Goal: Task Accomplishment & Management: Manage account settings

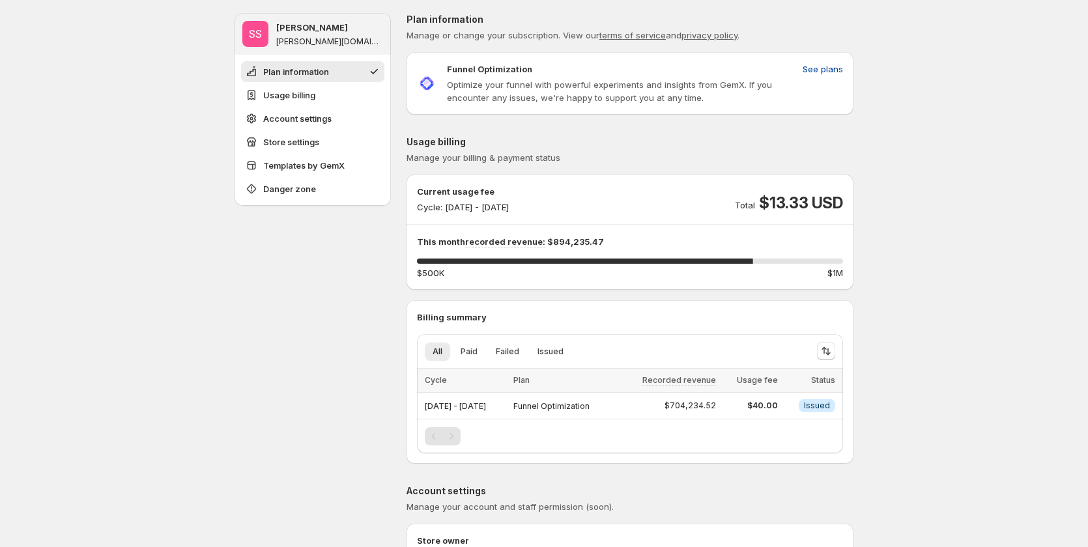
click at [835, 72] on span "See plans" at bounding box center [822, 69] width 40 height 13
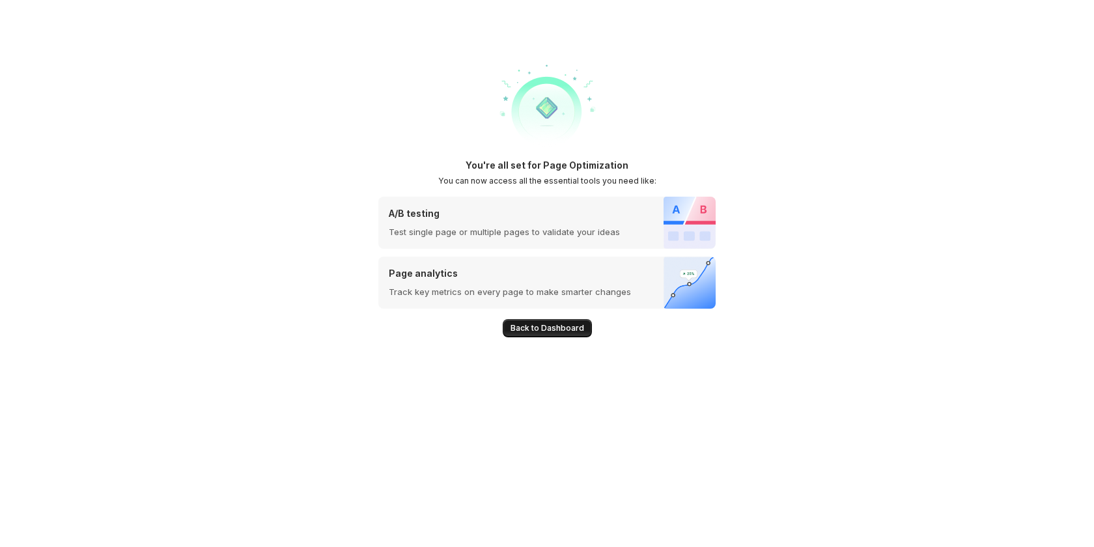
click at [561, 331] on span "Back to Dashboard" at bounding box center [548, 328] width 74 height 10
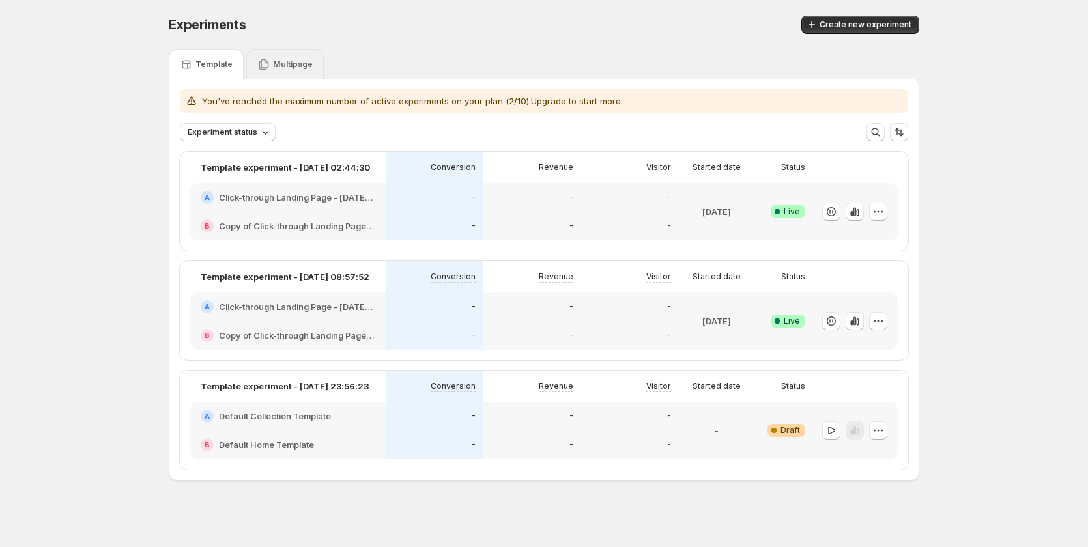
click at [288, 56] on div "Multipage" at bounding box center [285, 64] width 78 height 29
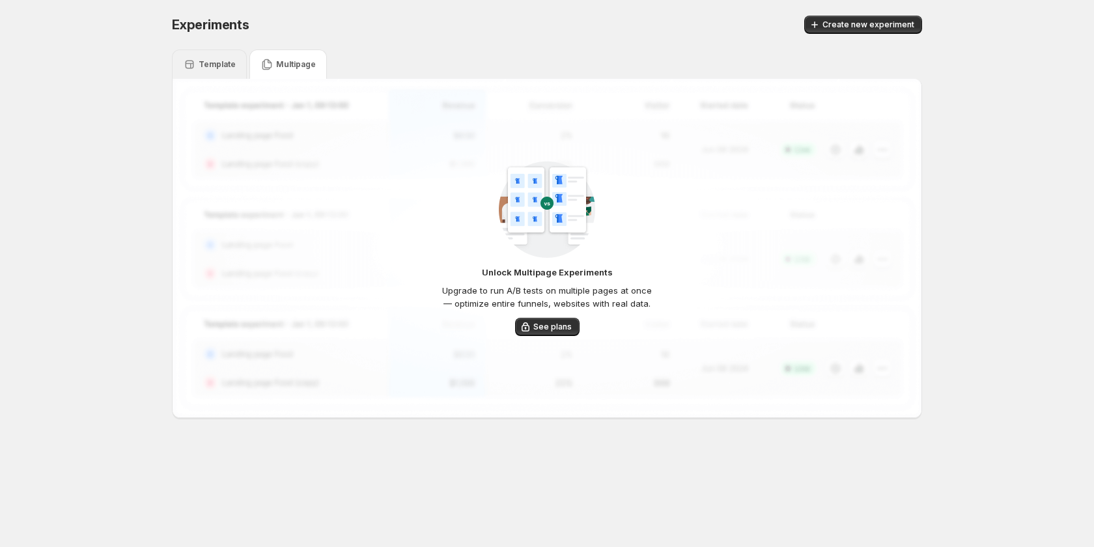
click at [222, 70] on div "Template" at bounding box center [209, 64] width 53 height 13
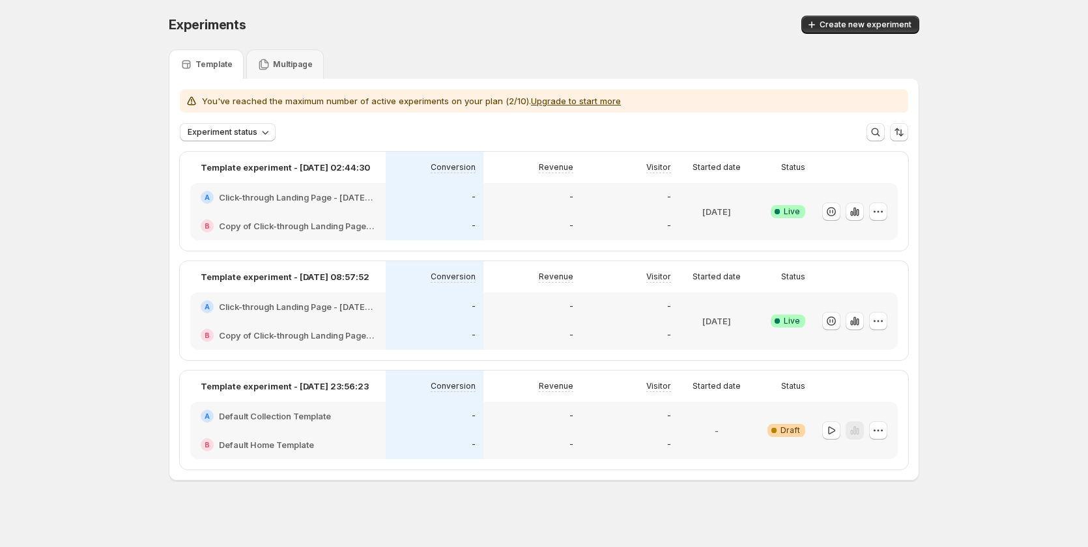
click at [575, 103] on button "Upgrade to start more" at bounding box center [576, 101] width 90 height 10
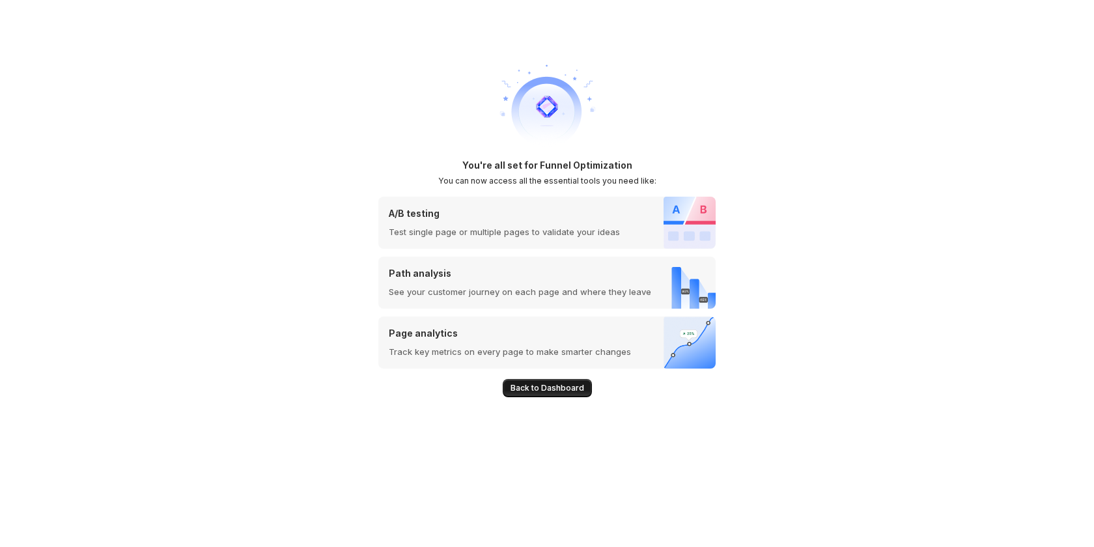
click at [558, 393] on span "Back to Dashboard" at bounding box center [548, 388] width 74 height 10
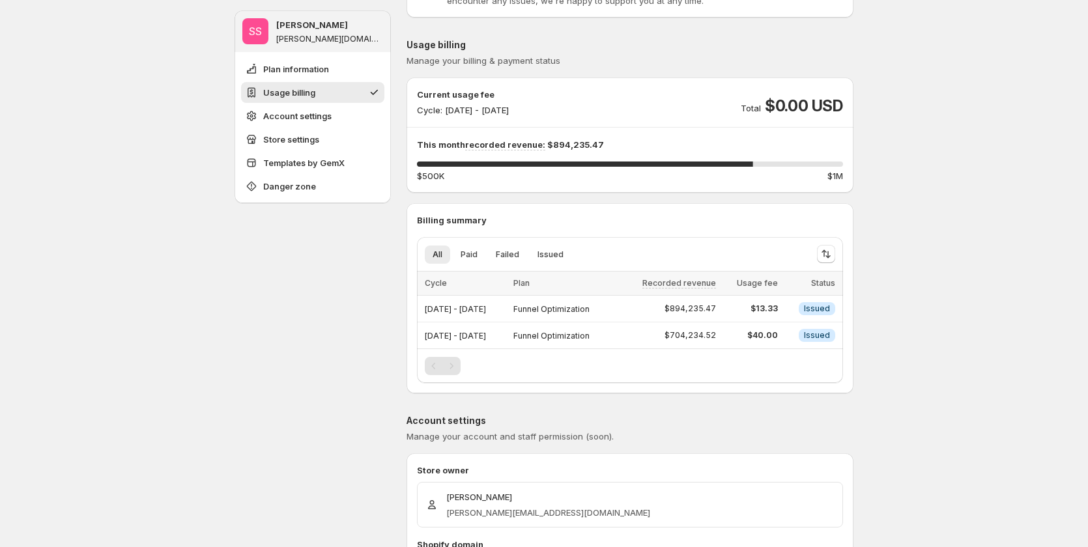
scroll to position [65, 0]
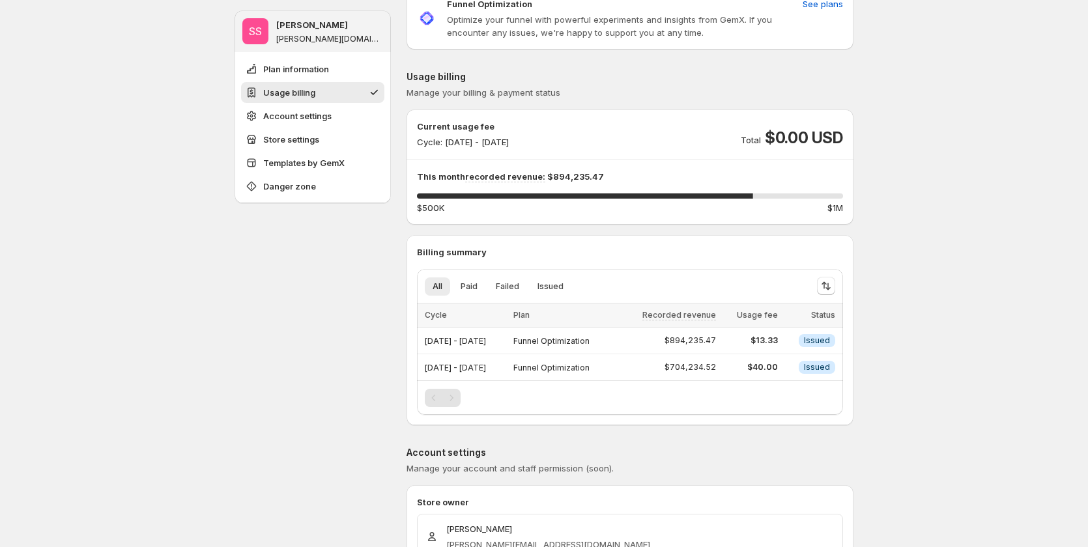
drag, startPoint x: 468, startPoint y: 140, endPoint x: 554, endPoint y: 134, distance: 86.2
click at [509, 134] on div "Current usage fee Cycle: [DATE] - [DATE]" at bounding box center [463, 134] width 92 height 29
click at [603, 141] on div "Current usage fee Cycle: Sep 19, 2025 - Sep 30, 2025 Total $0.00 USD" at bounding box center [630, 134] width 426 height 29
drag, startPoint x: 443, startPoint y: 315, endPoint x: 424, endPoint y: 315, distance: 18.9
click at [424, 315] on th "Cycle" at bounding box center [463, 316] width 92 height 24
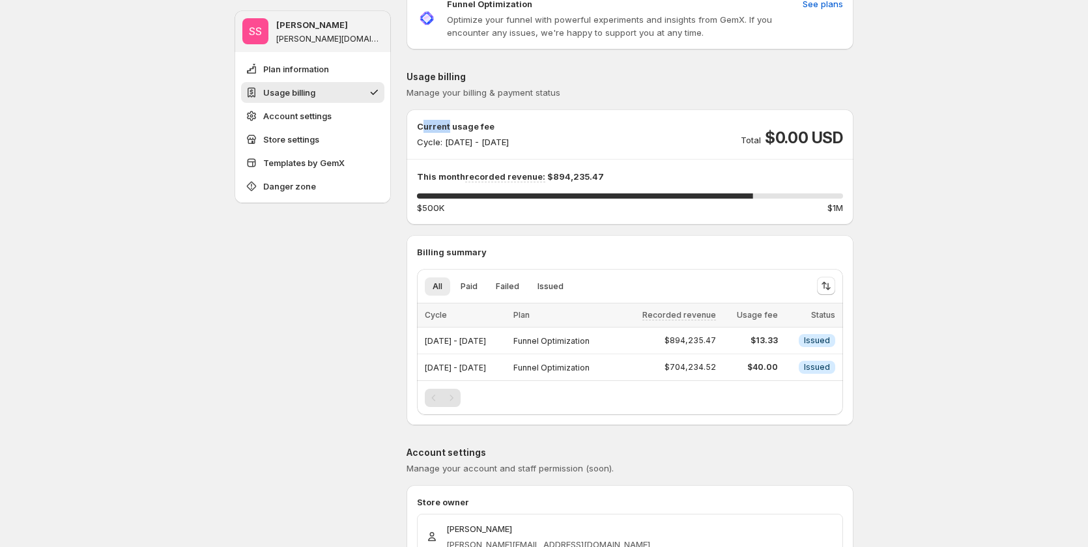
drag, startPoint x: 450, startPoint y: 127, endPoint x: 423, endPoint y: 117, distance: 28.7
click at [423, 117] on div "Current usage fee Cycle: Sep 19, 2025 - Sep 30, 2025 Total $0.00 USD This month…" at bounding box center [629, 166] width 447 height 115
click at [429, 143] on p "Cycle: [DATE] - [DATE]" at bounding box center [463, 141] width 92 height 13
click at [436, 124] on p "Current usage fee" at bounding box center [463, 126] width 92 height 13
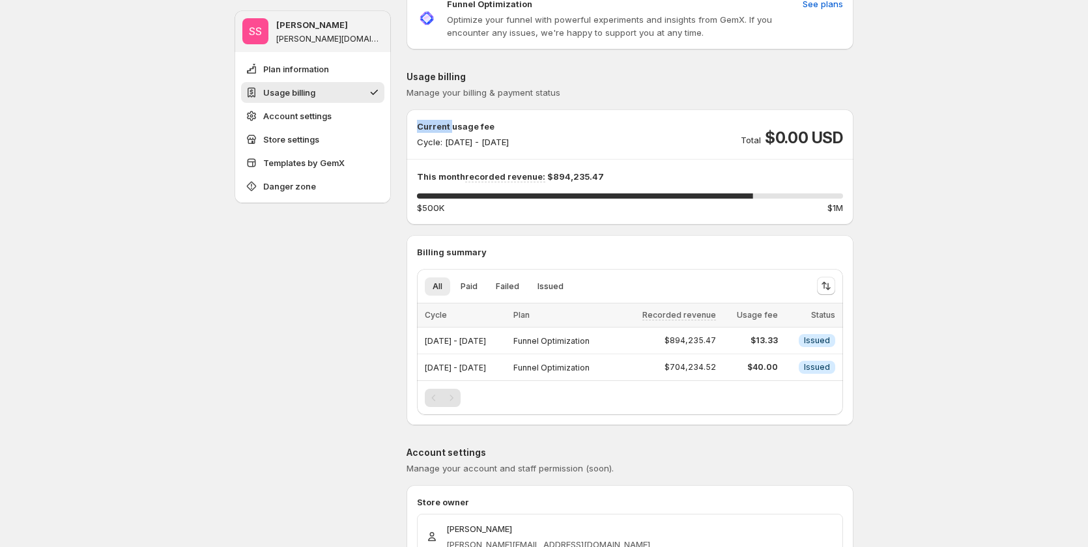
click at [436, 124] on p "Current usage fee" at bounding box center [463, 126] width 92 height 13
click at [436, 137] on p "Cycle: [DATE] - [DATE]" at bounding box center [463, 141] width 92 height 13
click at [421, 144] on p "Cycle: [DATE] - [DATE]" at bounding box center [463, 141] width 92 height 13
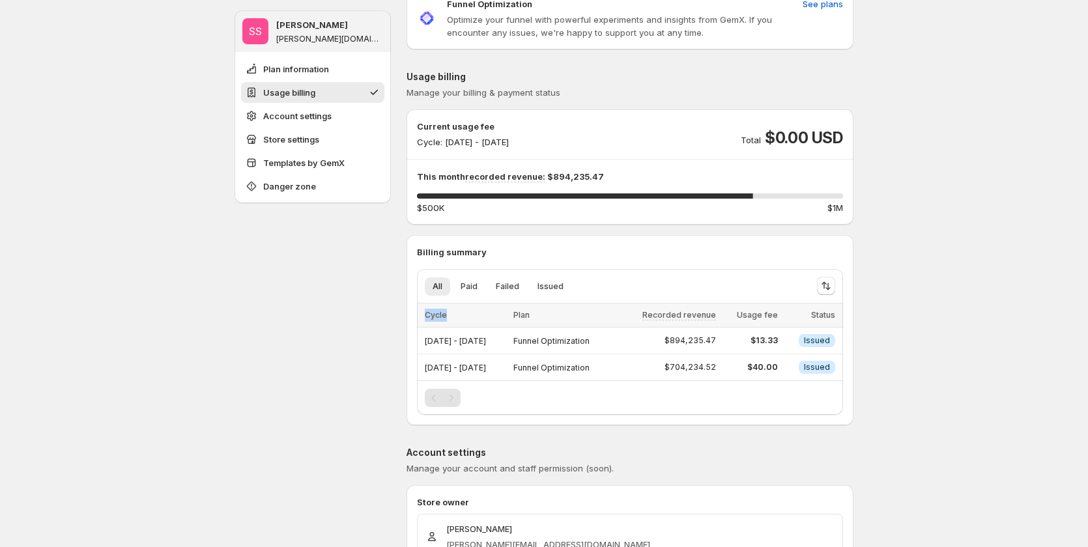
drag, startPoint x: 453, startPoint y: 317, endPoint x: 421, endPoint y: 315, distance: 31.3
click at [421, 315] on th "Cycle" at bounding box center [463, 316] width 92 height 24
drag, startPoint x: 430, startPoint y: 338, endPoint x: 500, endPoint y: 373, distance: 78.1
click at [505, 348] on div "[DATE] - [DATE]" at bounding box center [465, 341] width 81 height 18
drag, startPoint x: 427, startPoint y: 370, endPoint x: 533, endPoint y: 369, distance: 106.8
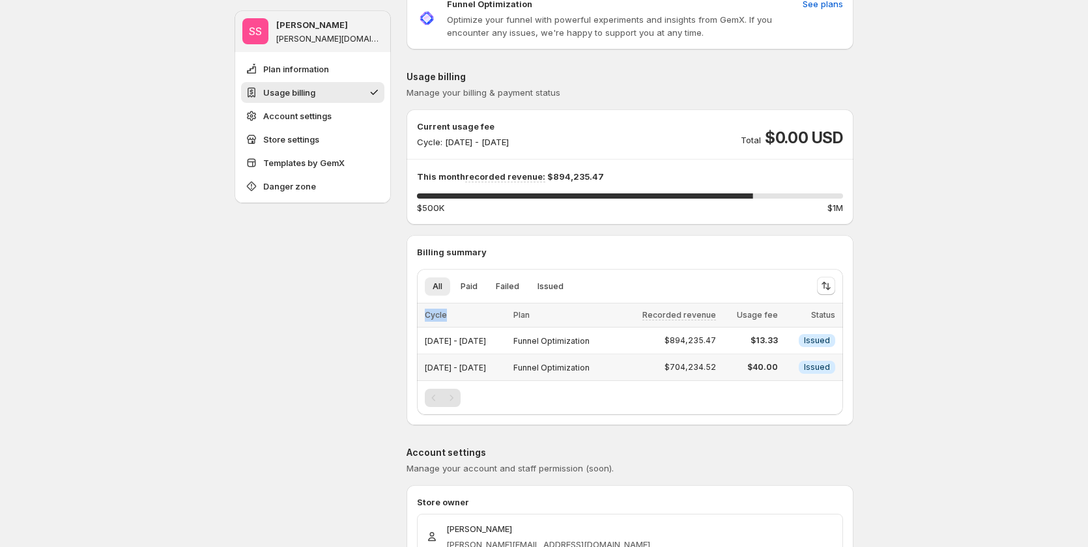
click at [509, 369] on td "[DATE] - [DATE]" at bounding box center [463, 367] width 92 height 27
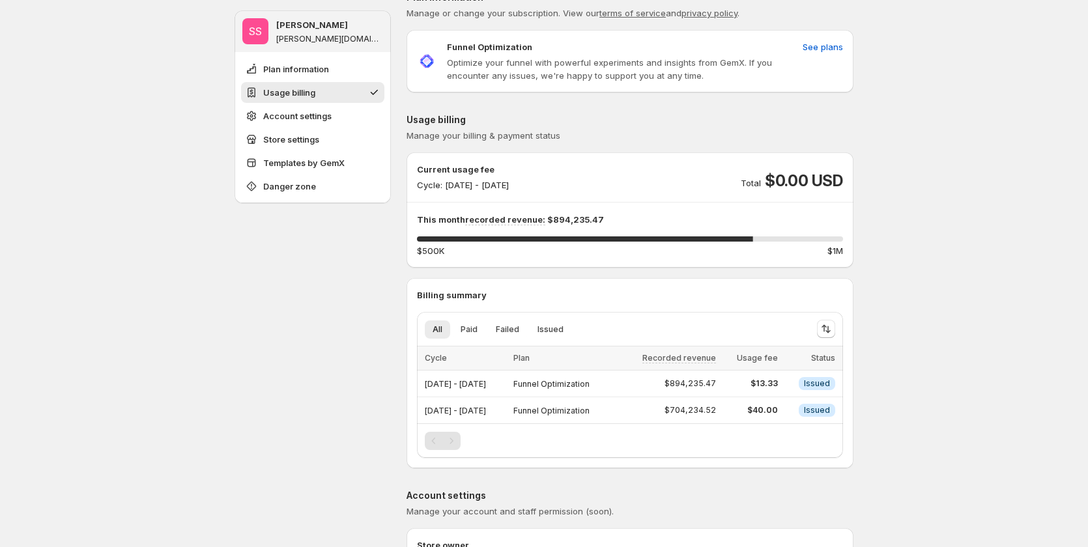
scroll to position [0, 0]
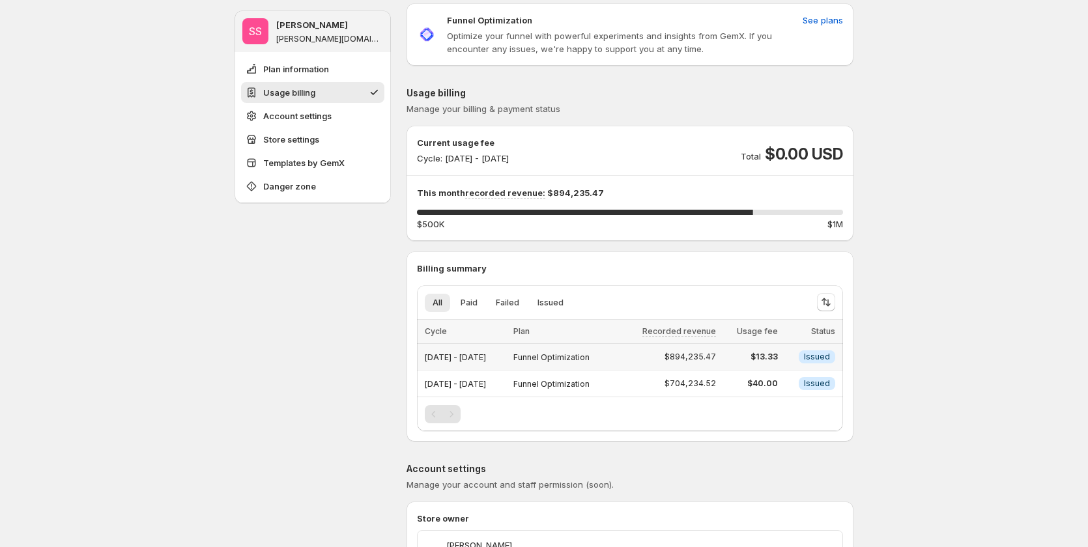
scroll to position [65, 0]
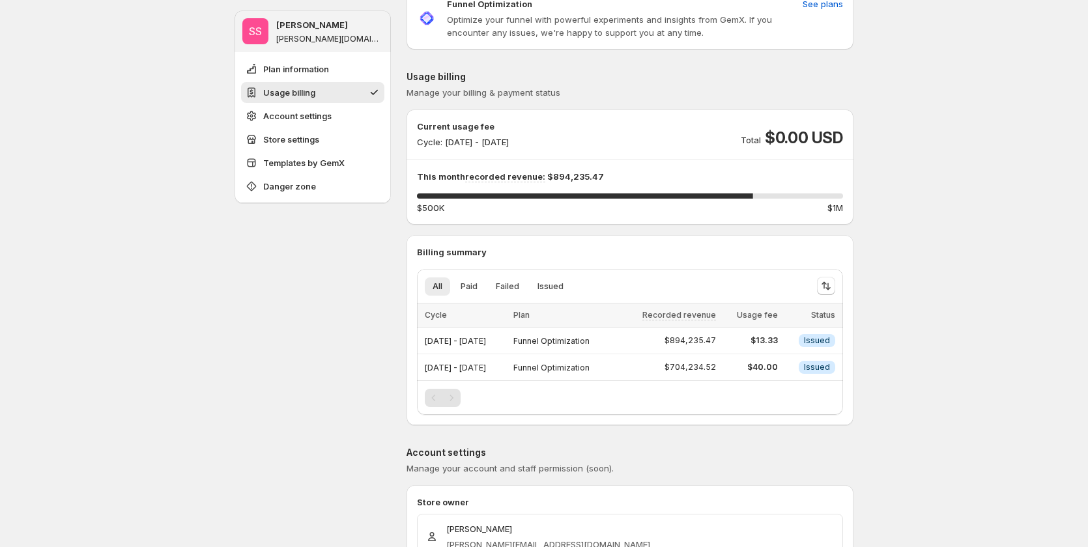
click at [455, 397] on div "Pagination" at bounding box center [451, 398] width 18 height 18
